Goal: Information Seeking & Learning: Learn about a topic

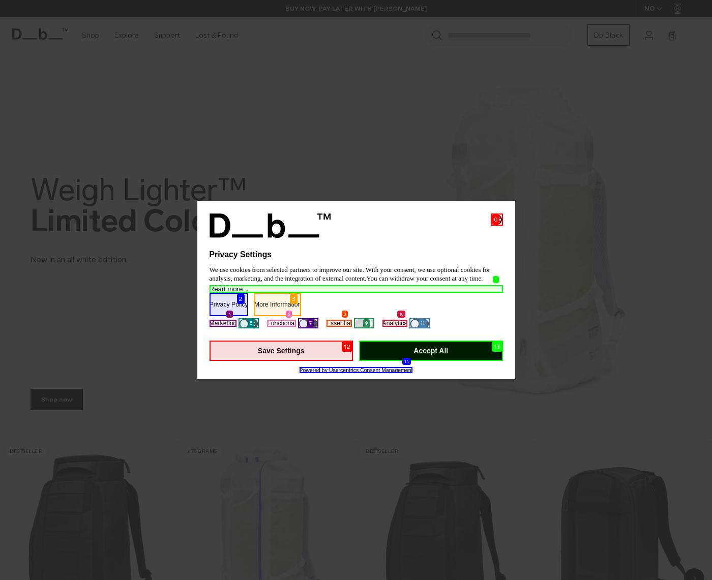
click at [431, 351] on button "Accept All" at bounding box center [431, 351] width 144 height 20
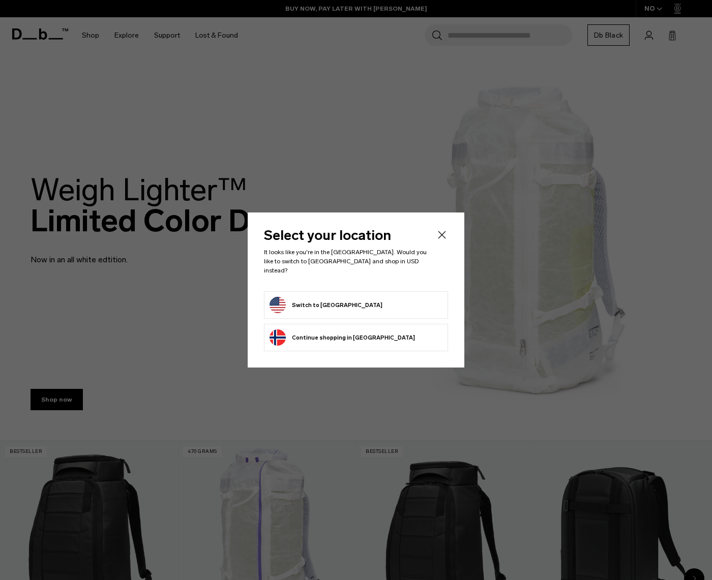
click at [311, 300] on button "Switch to [GEOGRAPHIC_DATA]" at bounding box center [325, 305] width 113 height 16
